Goal: Information Seeking & Learning: Learn about a topic

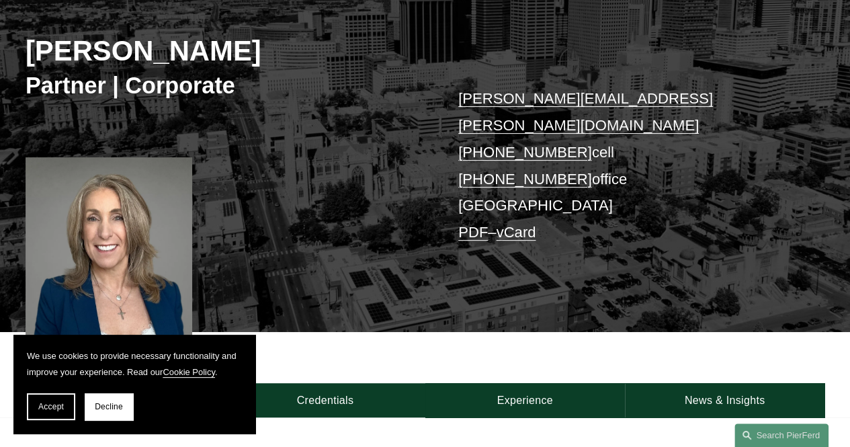
scroll to position [336, 0]
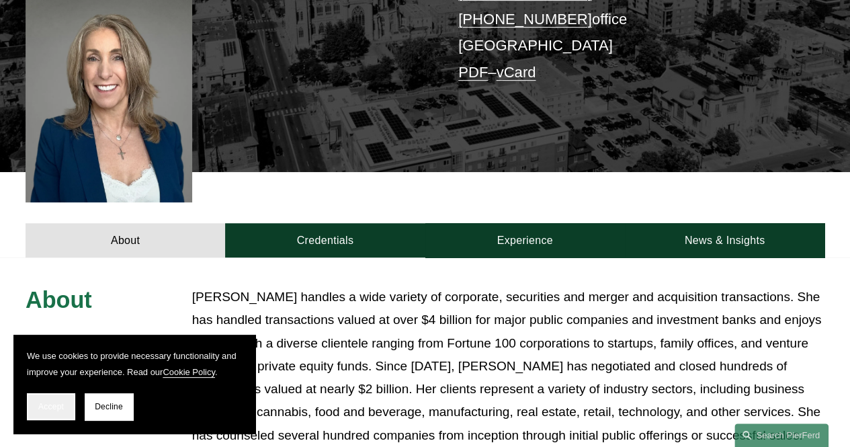
click at [50, 407] on span "Accept" at bounding box center [51, 406] width 26 height 9
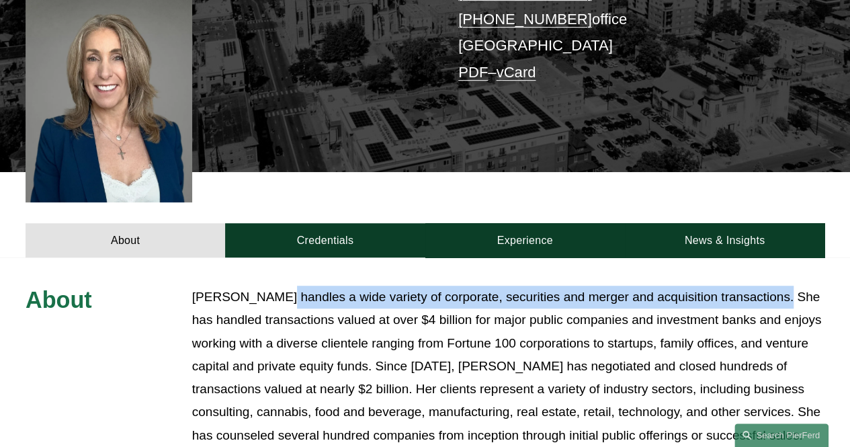
drag, startPoint x: 270, startPoint y: 275, endPoint x: 765, endPoint y: 280, distance: 495.4
click at [765, 286] on p "[PERSON_NAME] handles a wide variety of corporate, securities and merger and ac…" at bounding box center [508, 366] width 632 height 161
copy p "handles a wide variety of corporate, securities and merger and acquisition tran…"
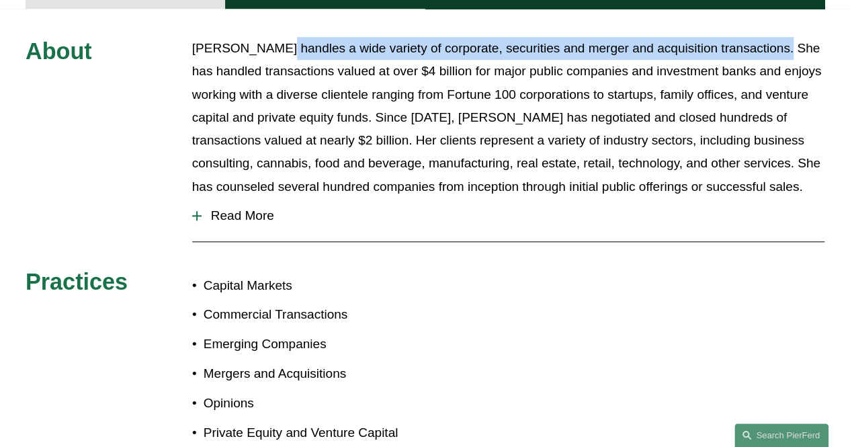
scroll to position [605, 0]
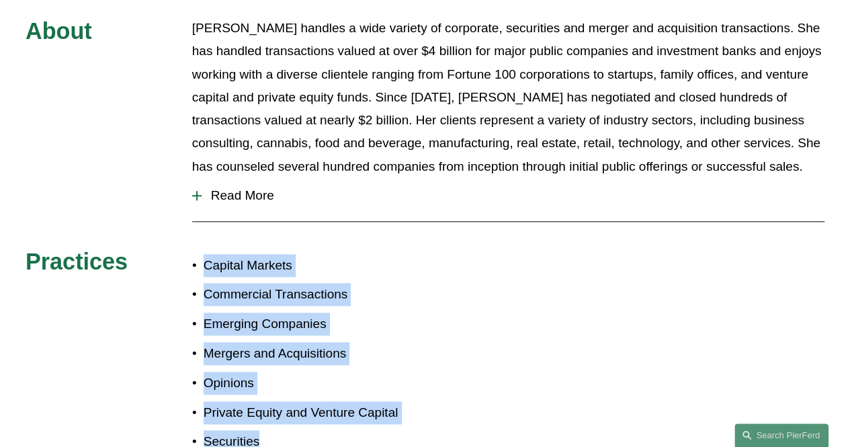
drag, startPoint x: 276, startPoint y: 421, endPoint x: 179, endPoint y: 245, distance: 200.9
click at [192, 254] on ul "Capital Markets Commercial Transactions Emerging Companies Mergers and Acquisit…" at bounding box center [308, 354] width 233 height 200
copy ul "Capital Markets Commercial Transactions Emerging Companies Mergers and Acquisit…"
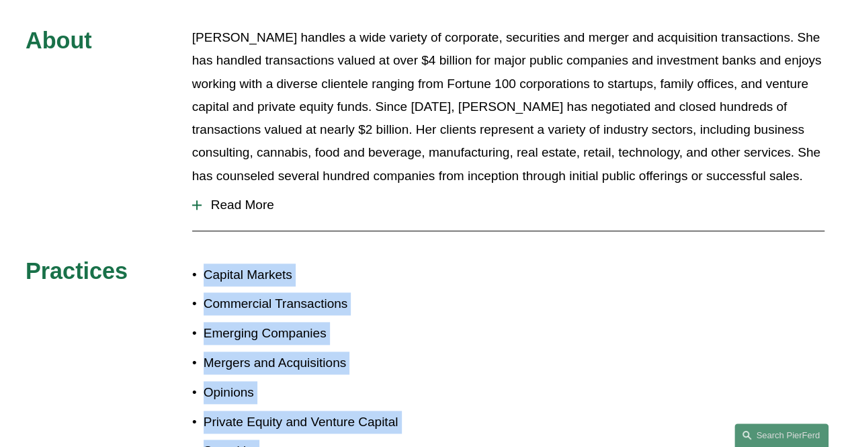
scroll to position [470, 0]
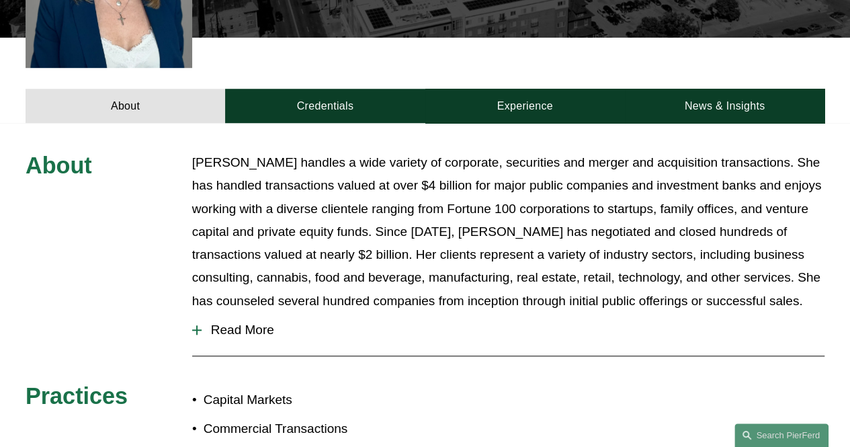
click at [509, 183] on p "[PERSON_NAME] handles a wide variety of corporate, securities and merger and ac…" at bounding box center [508, 231] width 632 height 161
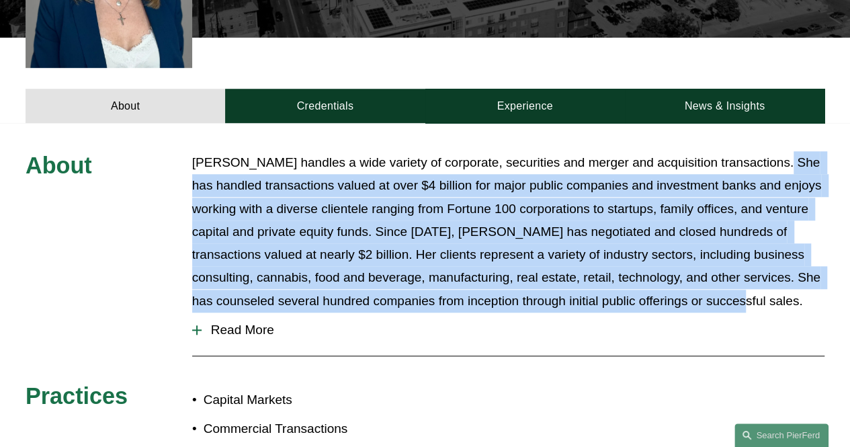
drag, startPoint x: 767, startPoint y: 139, endPoint x: 743, endPoint y: 270, distance: 132.5
click at [743, 270] on p "[PERSON_NAME] handles a wide variety of corporate, securities and merger and ac…" at bounding box center [508, 231] width 632 height 161
click at [246, 323] on span "Read More" at bounding box center [513, 330] width 623 height 15
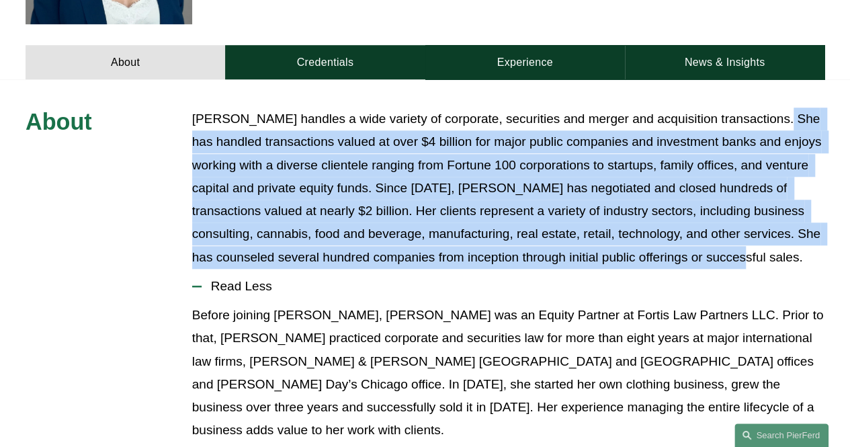
scroll to position [538, 0]
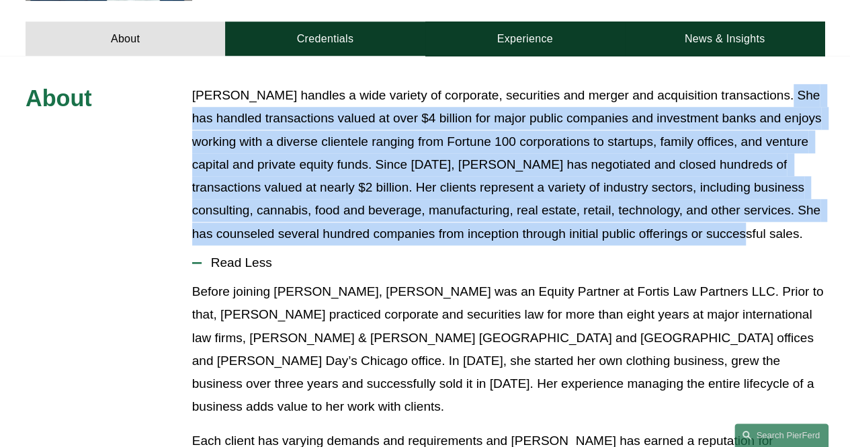
copy p "She has handled transactions valued at over $4 billion for major public compani…"
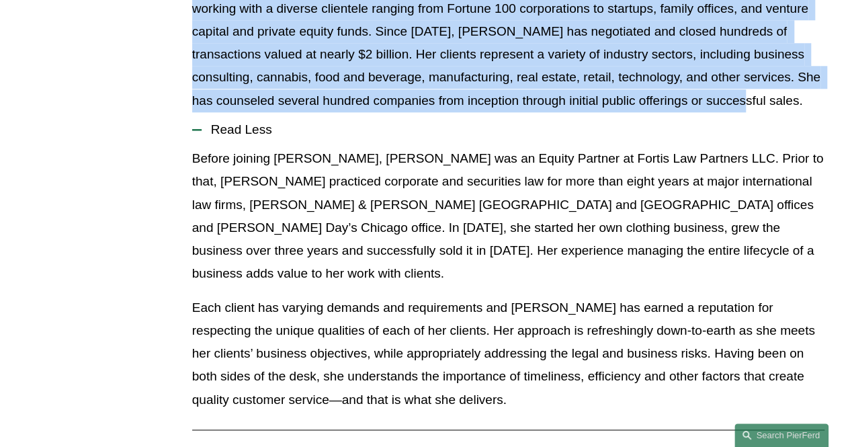
scroll to position [672, 0]
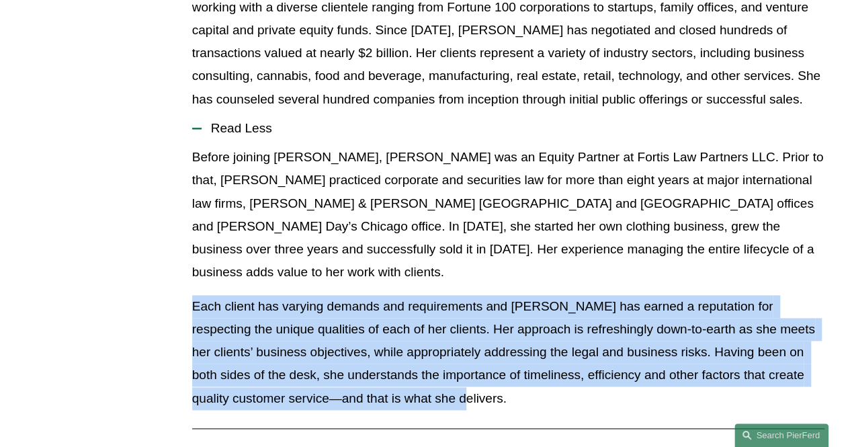
drag, startPoint x: 182, startPoint y: 260, endPoint x: 411, endPoint y: 352, distance: 247.0
click at [411, 352] on div "About [PERSON_NAME] handles a wide variety of corporate, securities and merger …" at bounding box center [425, 308] width 850 height 717
copy p "Each client has varying demands and requirements and [PERSON_NAME] has earned a…"
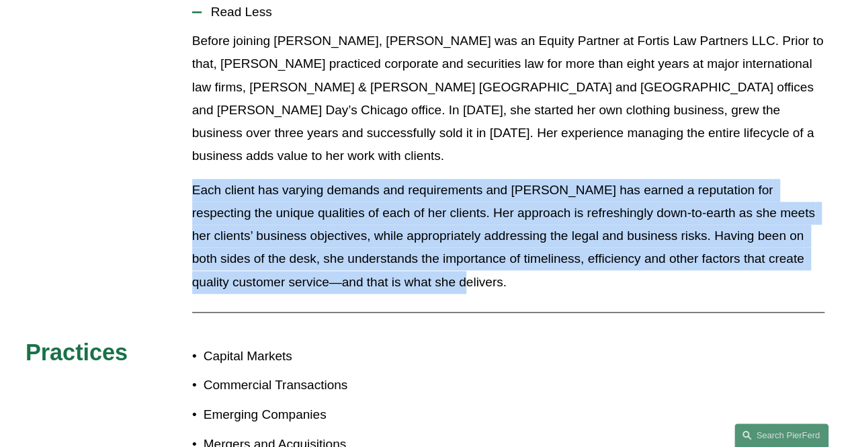
scroll to position [941, 0]
